Goal: Task Accomplishment & Management: Manage account settings

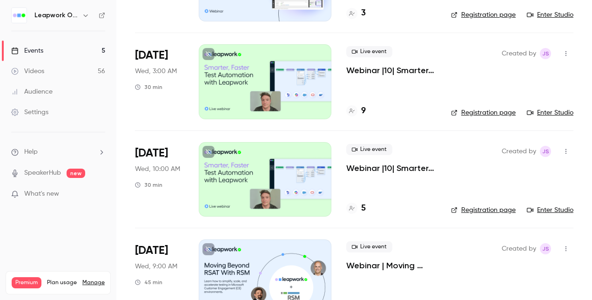
scroll to position [140, 0]
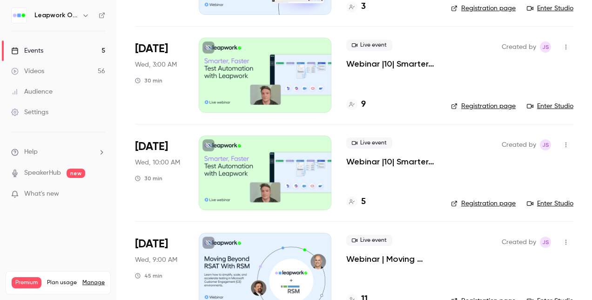
click at [231, 163] on div at bounding box center [265, 172] width 133 height 74
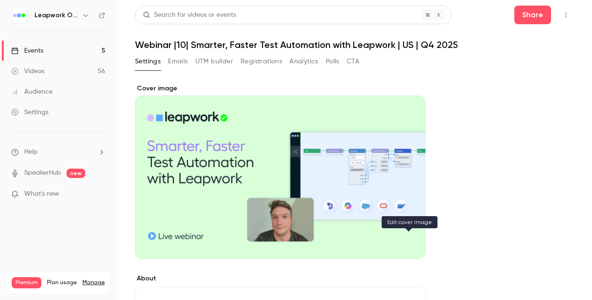
click at [411, 241] on icon "Cover image" at bounding box center [408, 241] width 10 height 7
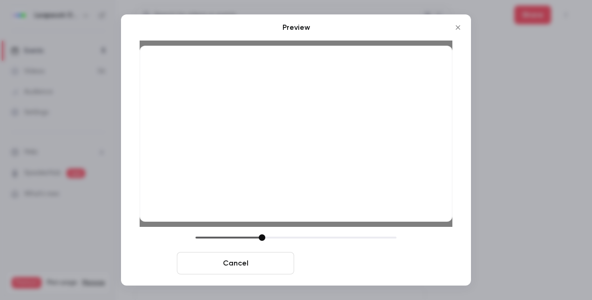
click at [339, 264] on button "Save cover" at bounding box center [356, 263] width 117 height 22
click at [348, 262] on button "Save cover" at bounding box center [356, 263] width 117 height 22
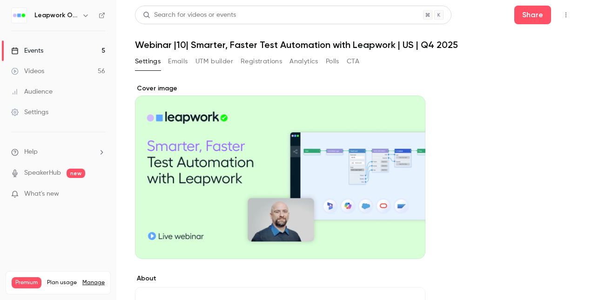
click at [35, 51] on div "Events" at bounding box center [27, 50] width 32 height 9
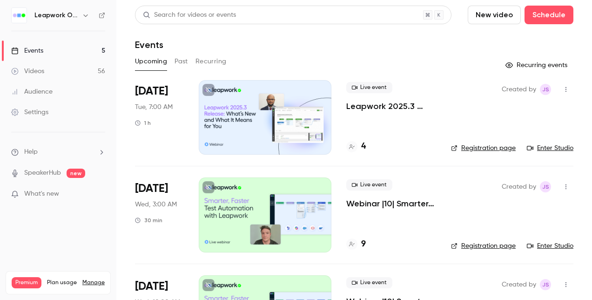
click at [180, 62] on button "Past" at bounding box center [181, 61] width 13 height 15
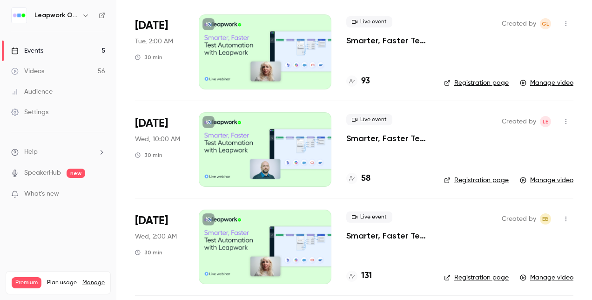
scroll to position [1722, 0]
click at [258, 233] on div at bounding box center [265, 246] width 133 height 74
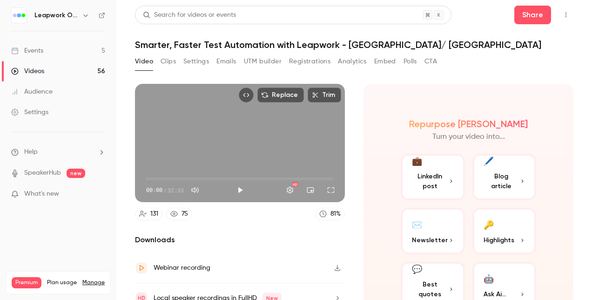
click at [202, 62] on button "Settings" at bounding box center [196, 61] width 26 height 15
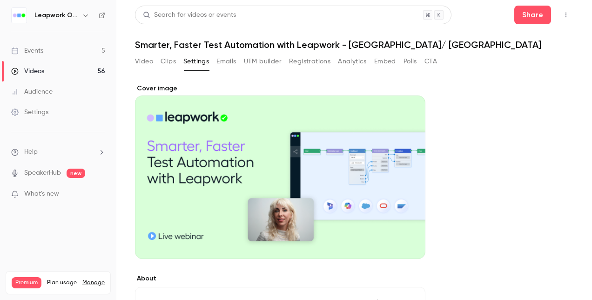
drag, startPoint x: 270, startPoint y: 162, endPoint x: 241, endPoint y: 152, distance: 31.7
click at [241, 152] on div "Cover image" at bounding box center [280, 171] width 290 height 175
click at [0, 0] on input "Cover image" at bounding box center [0, 0] width 0 height 0
click at [242, 133] on div "Cover image" at bounding box center [280, 171] width 290 height 175
click at [0, 0] on input "Cover image" at bounding box center [0, 0] width 0 height 0
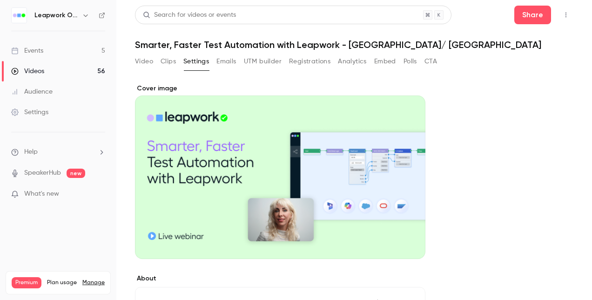
click at [255, 171] on div "Cover image" at bounding box center [280, 171] width 290 height 175
click at [0, 0] on input "Cover image" at bounding box center [0, 0] width 0 height 0
click at [326, 61] on button "Registrations" at bounding box center [309, 61] width 41 height 15
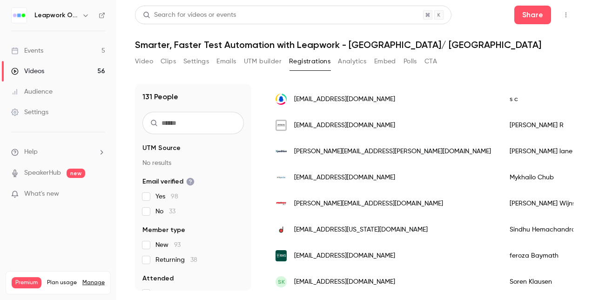
scroll to position [372, 0]
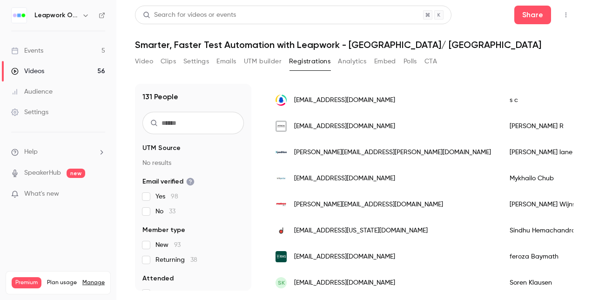
drag, startPoint x: 356, startPoint y: 61, endPoint x: 374, endPoint y: 60, distance: 18.2
click at [356, 60] on button "Analytics" at bounding box center [352, 61] width 29 height 15
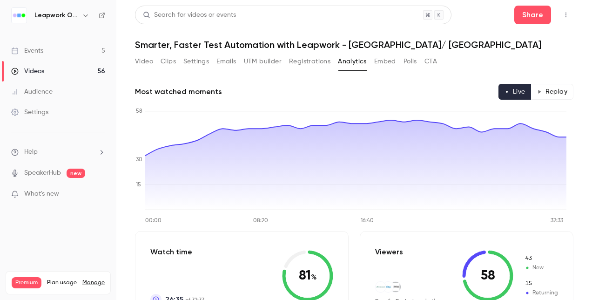
click at [385, 61] on button "Embed" at bounding box center [385, 61] width 22 height 15
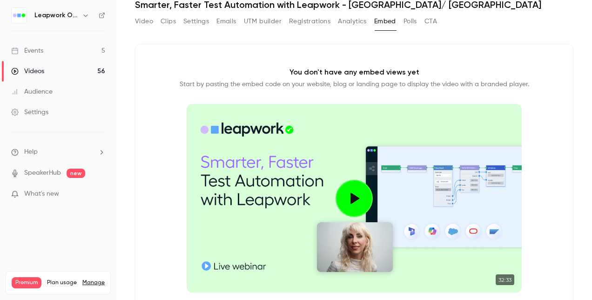
scroll to position [93, 0]
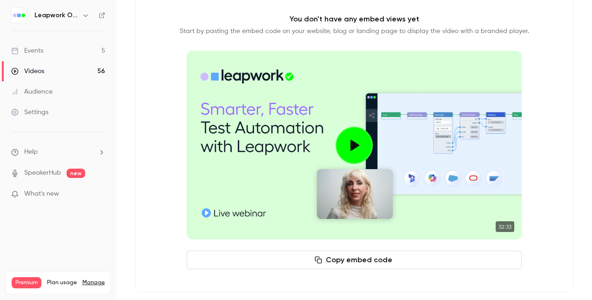
drag, startPoint x: 309, startPoint y: 70, endPoint x: 234, endPoint y: 162, distance: 119.1
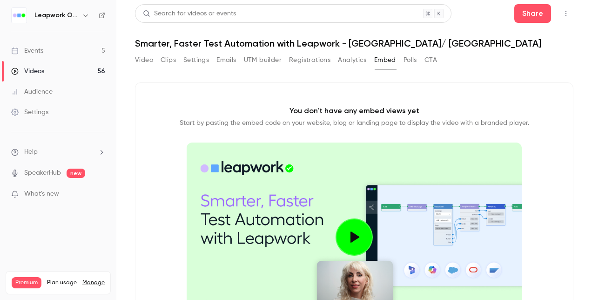
scroll to position [0, 0]
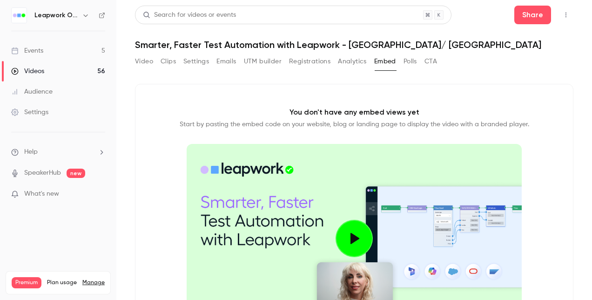
click at [562, 18] on icon "Top Bar Actions" at bounding box center [565, 15] width 7 height 7
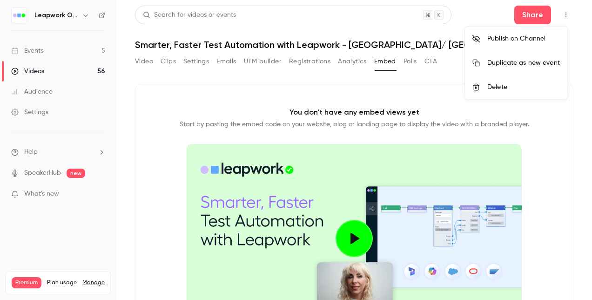
drag, startPoint x: 269, startPoint y: 67, endPoint x: 262, endPoint y: 66, distance: 7.6
click at [268, 68] on div at bounding box center [296, 150] width 592 height 300
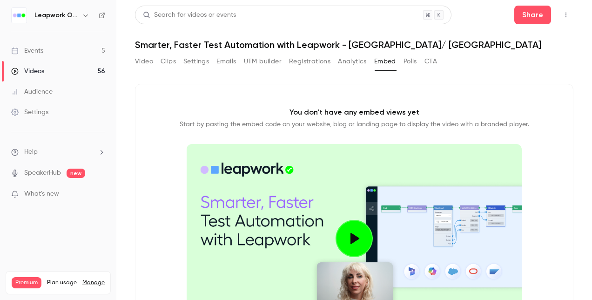
click at [232, 62] on button "Emails" at bounding box center [226, 61] width 20 height 15
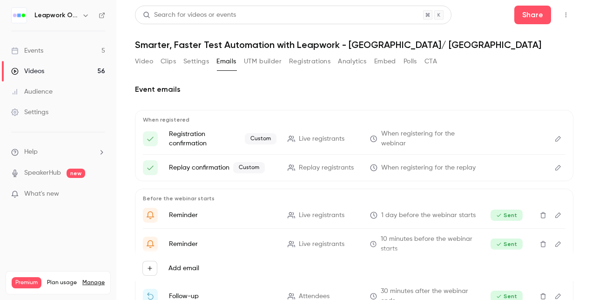
click at [202, 62] on button "Settings" at bounding box center [196, 61] width 26 height 15
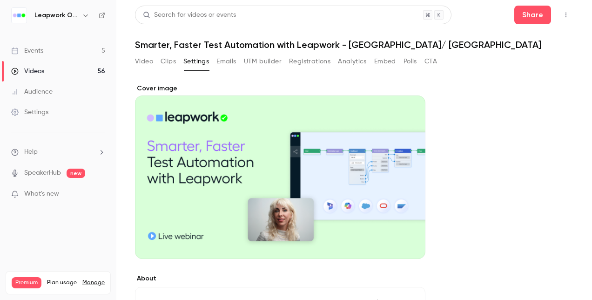
click at [143, 60] on button "Video" at bounding box center [144, 61] width 18 height 15
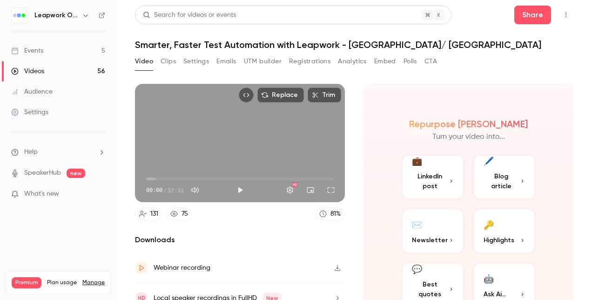
drag, startPoint x: 161, startPoint y: 59, endPoint x: 169, endPoint y: 61, distance: 9.1
click at [161, 60] on button "Clips" at bounding box center [168, 61] width 15 height 15
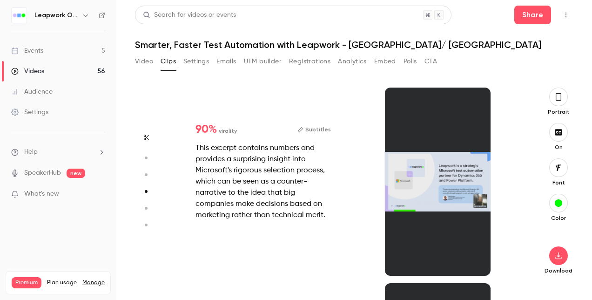
scroll to position [586, 0]
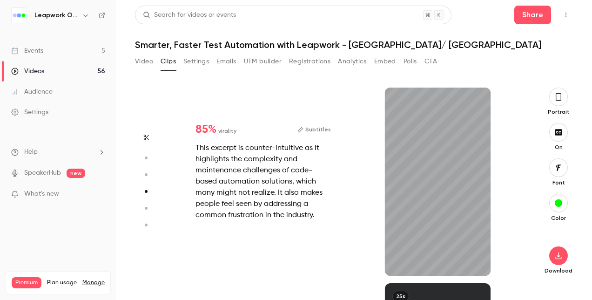
type input "*"
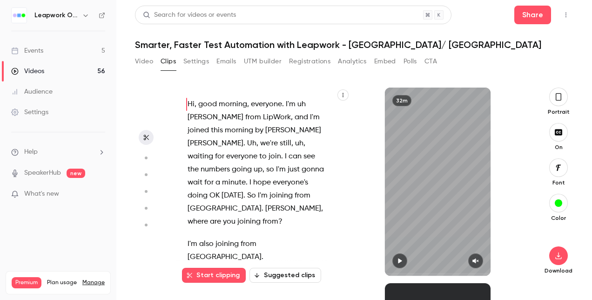
scroll to position [0, 0]
click at [414, 61] on button "Polls" at bounding box center [409, 61] width 13 height 15
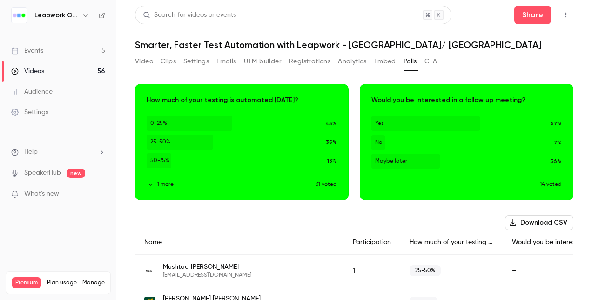
click at [389, 60] on button "Embed" at bounding box center [385, 61] width 22 height 15
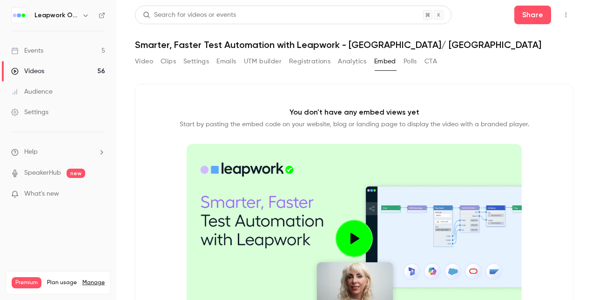
click at [344, 61] on button "Analytics" at bounding box center [352, 61] width 29 height 15
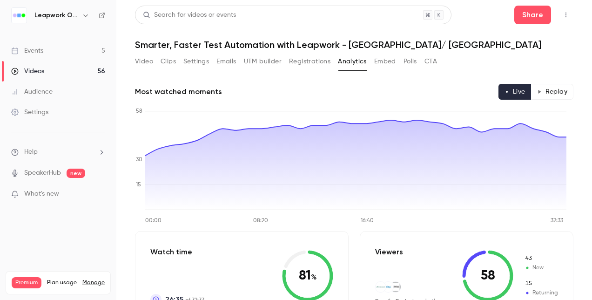
click at [300, 59] on button "Registrations" at bounding box center [309, 61] width 41 height 15
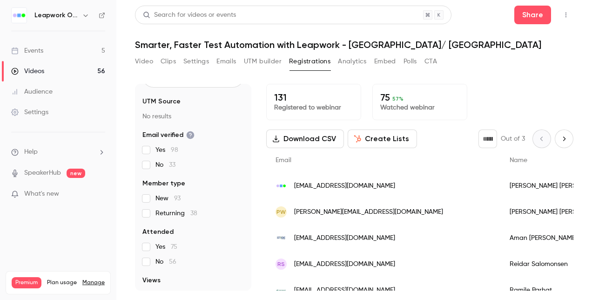
scroll to position [112, 0]
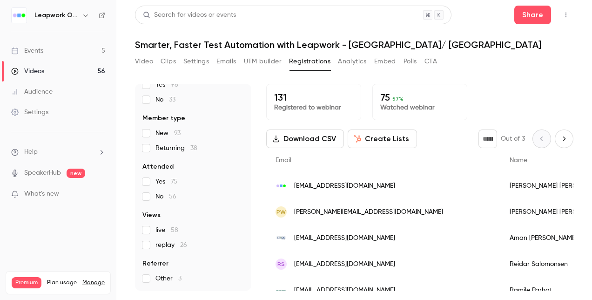
click at [268, 56] on button "UTM builder" at bounding box center [263, 61] width 38 height 15
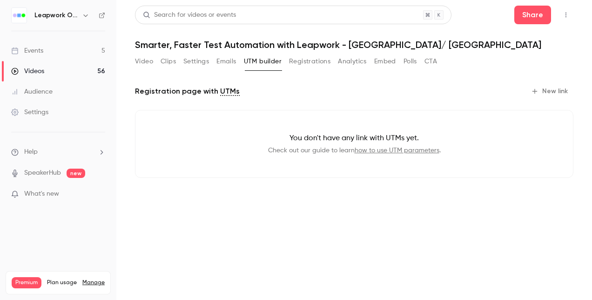
click at [226, 63] on button "Emails" at bounding box center [226, 61] width 20 height 15
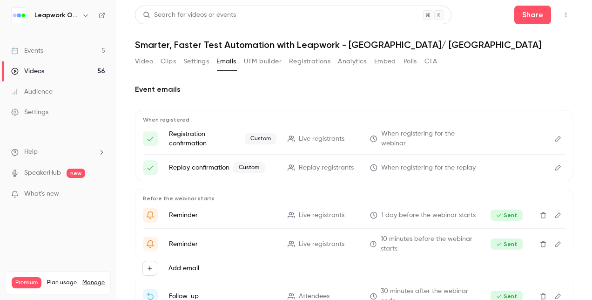
click at [197, 59] on button "Settings" at bounding box center [196, 61] width 26 height 15
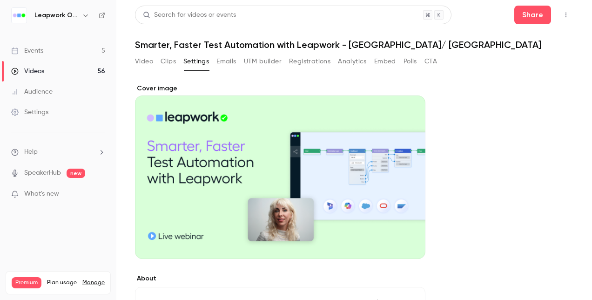
click at [156, 88] on div "Cover image" at bounding box center [280, 171] width 290 height 175
click at [0, 0] on input "Cover image" at bounding box center [0, 0] width 0 height 0
click at [35, 46] on div "Events" at bounding box center [27, 50] width 32 height 9
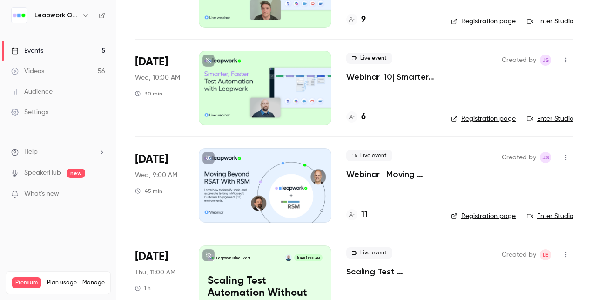
scroll to position [261, 0]
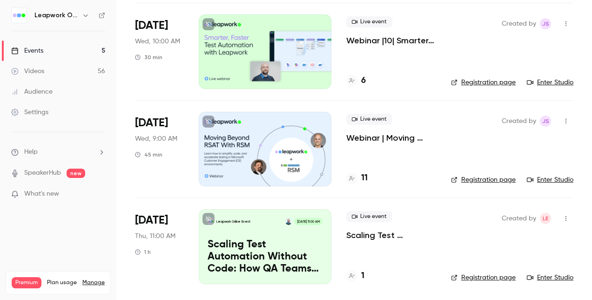
click at [262, 53] on div at bounding box center [265, 51] width 133 height 74
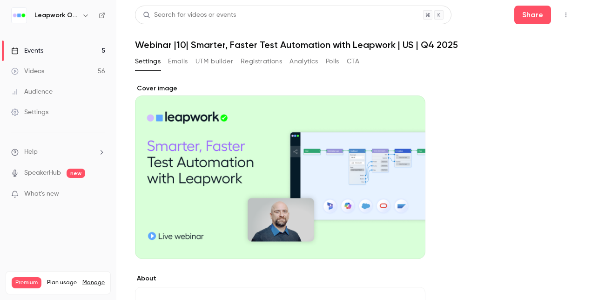
click at [253, 58] on button "Registrations" at bounding box center [261, 61] width 41 height 15
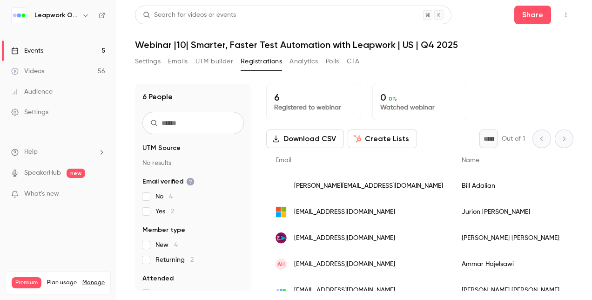
scroll to position [46, 0]
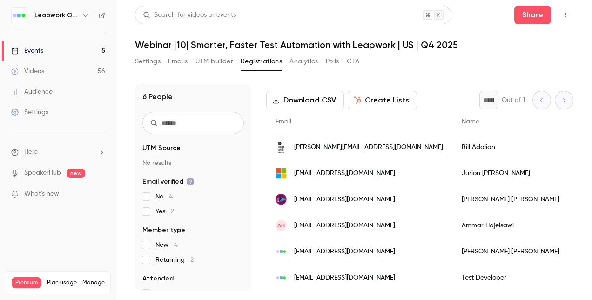
click at [261, 61] on button "Registrations" at bounding box center [261, 61] width 41 height 15
click at [153, 63] on button "Settings" at bounding box center [148, 61] width 26 height 15
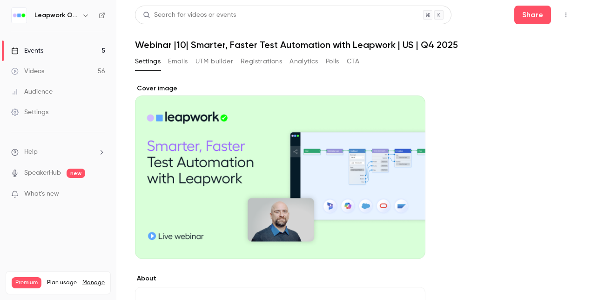
click at [35, 53] on div "Events" at bounding box center [27, 50] width 32 height 9
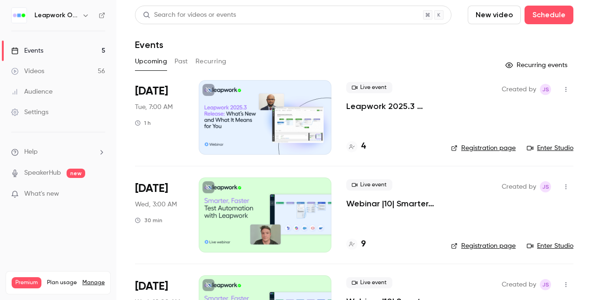
click at [471, 147] on link "Registration page" at bounding box center [483, 147] width 65 height 9
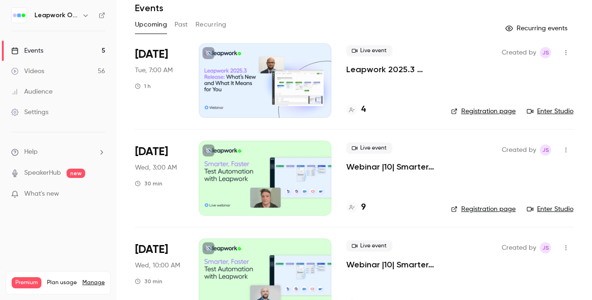
scroll to position [140, 0]
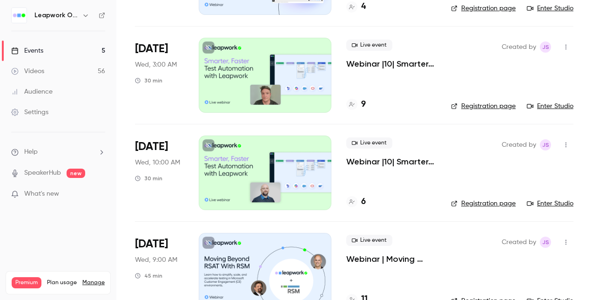
click at [480, 196] on div "Created by JS Registration page Enter Studio" at bounding box center [512, 172] width 122 height 74
click at [480, 200] on link "Registration page" at bounding box center [483, 203] width 65 height 9
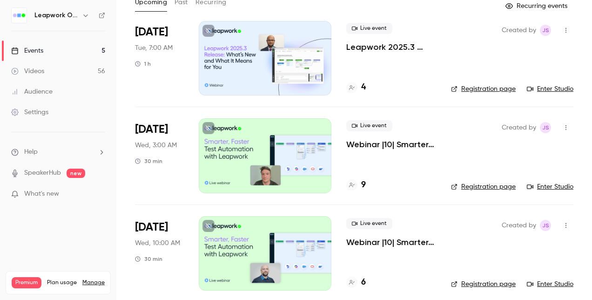
scroll to position [93, 0]
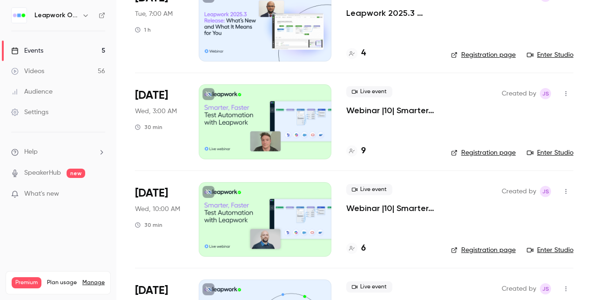
click at [562, 91] on icon "button" at bounding box center [565, 93] width 7 height 7
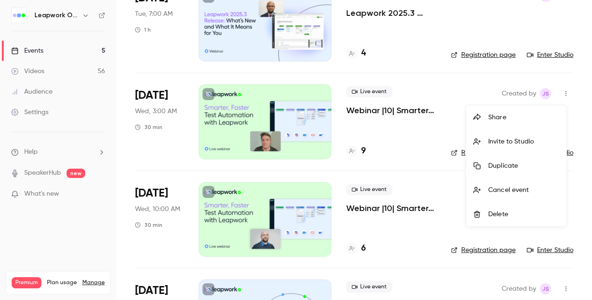
click at [421, 71] on div at bounding box center [296, 150] width 592 height 300
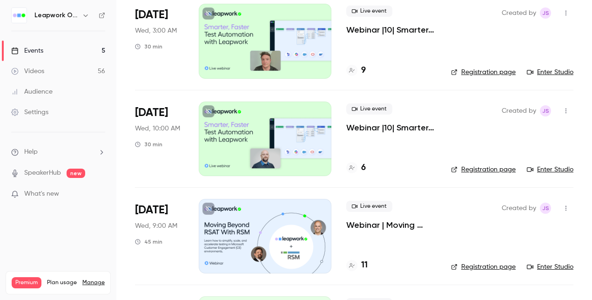
scroll to position [186, 0]
